Goal: Information Seeking & Learning: Learn about a topic

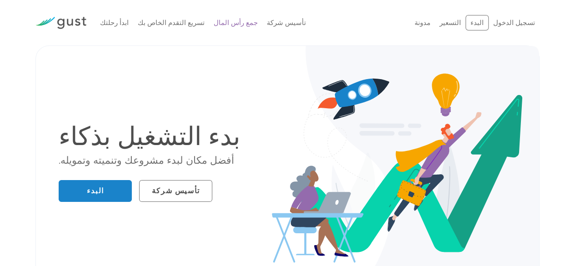
click at [215, 23] on font "جمع رأس المال" at bounding box center [236, 23] width 44 height 8
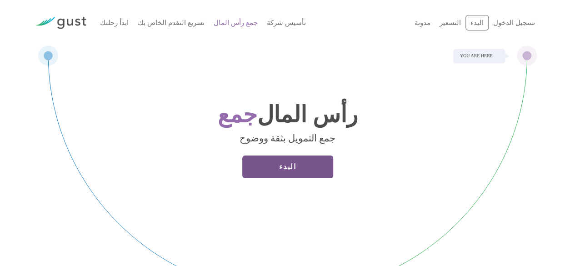
click at [315, 169] on link "البدء" at bounding box center [287, 166] width 91 height 23
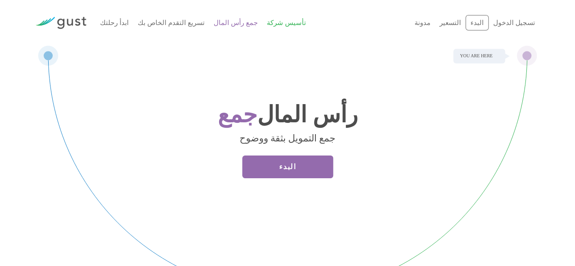
click at [267, 22] on font "تأسيس شركة" at bounding box center [286, 23] width 39 height 8
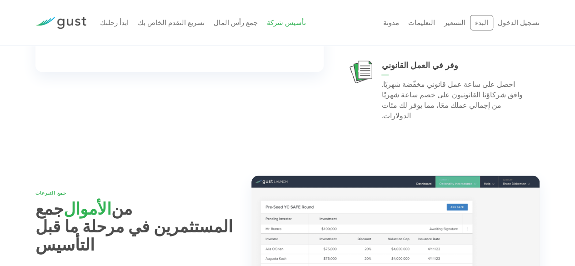
scroll to position [2455, 0]
